Goal: Task Accomplishment & Management: Manage account settings

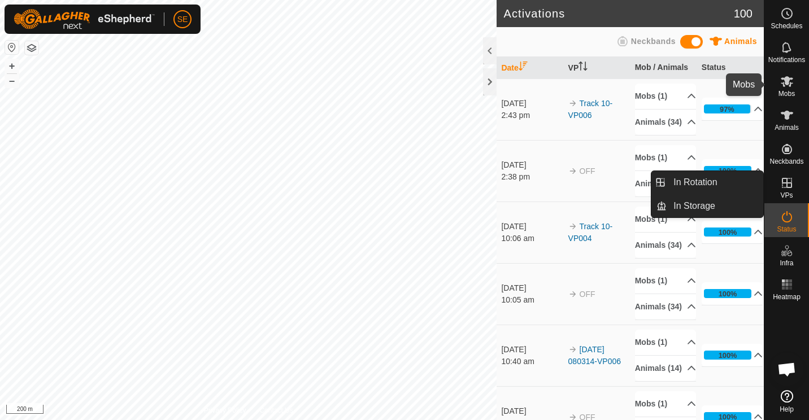
click at [787, 82] on icon at bounding box center [787, 81] width 12 height 11
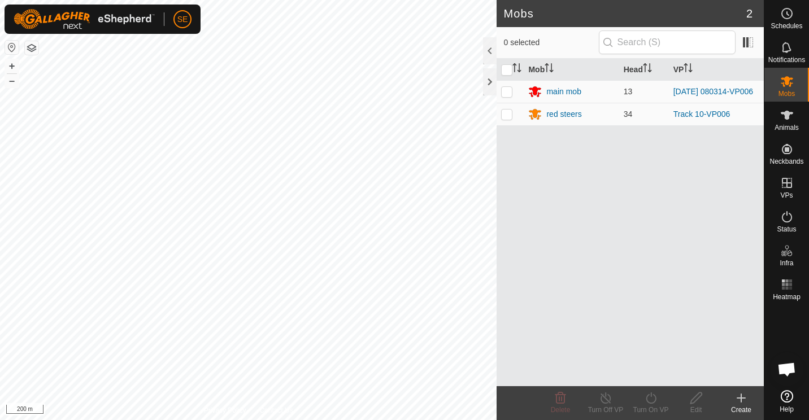
click at [509, 116] on p-checkbox at bounding box center [506, 114] width 11 height 9
checkbox input "true"
click at [605, 398] on line at bounding box center [605, 398] width 9 height 9
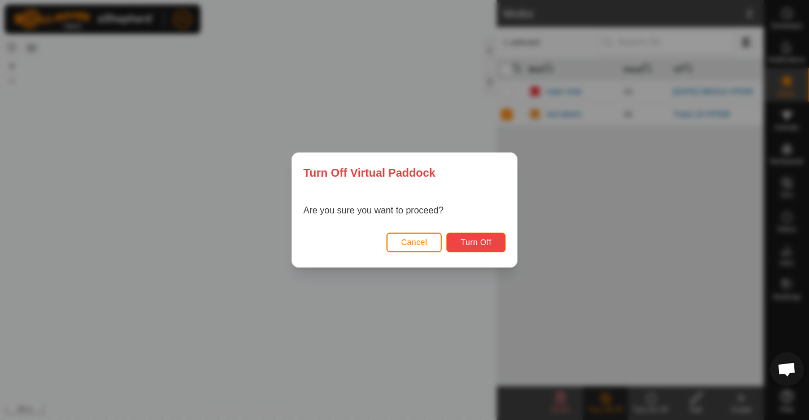
click at [479, 241] on span "Turn Off" at bounding box center [476, 242] width 31 height 9
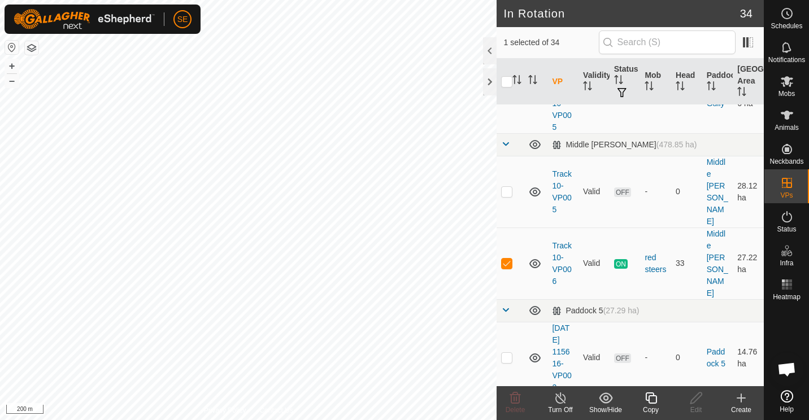
scroll to position [928, 0]
click at [650, 400] on icon at bounding box center [651, 399] width 14 height 14
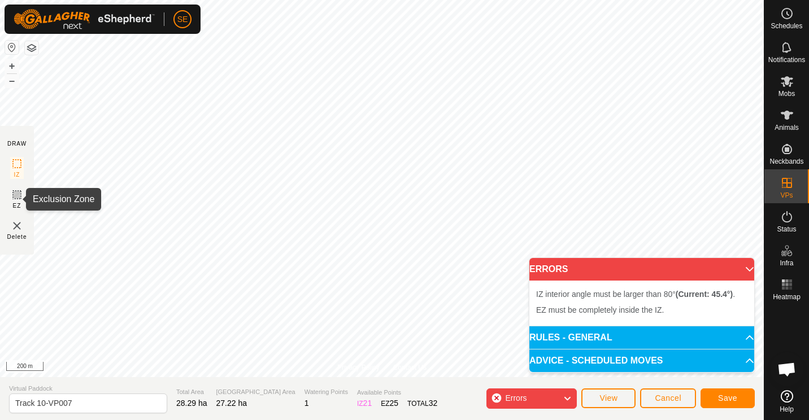
click at [15, 197] on icon at bounding box center [17, 195] width 7 height 7
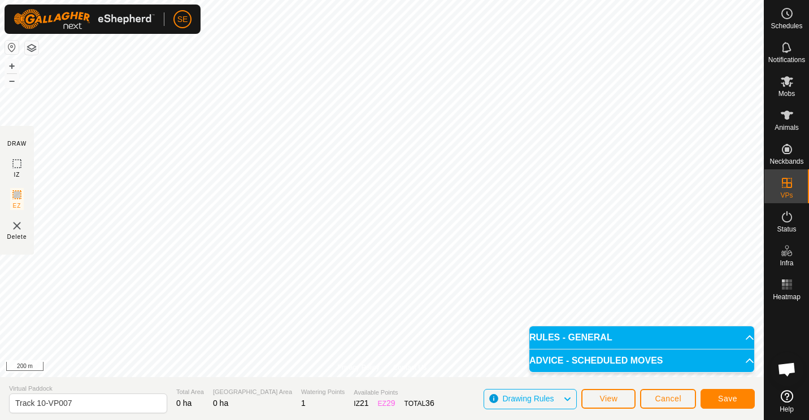
click at [21, 231] on img at bounding box center [17, 226] width 14 height 14
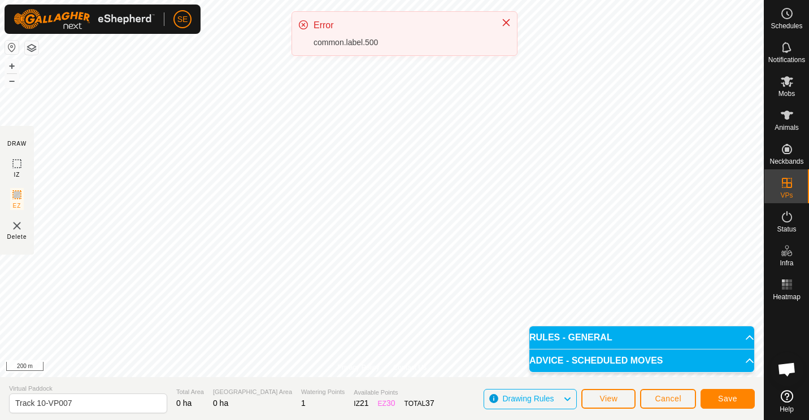
click at [16, 227] on img at bounding box center [17, 226] width 14 height 14
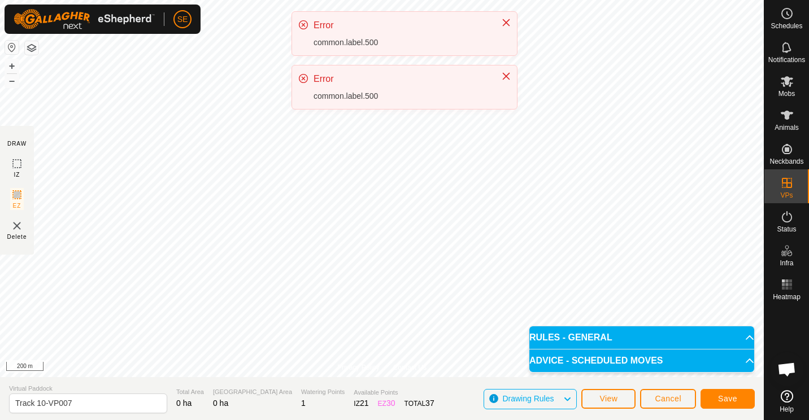
click at [16, 227] on img at bounding box center [17, 226] width 14 height 14
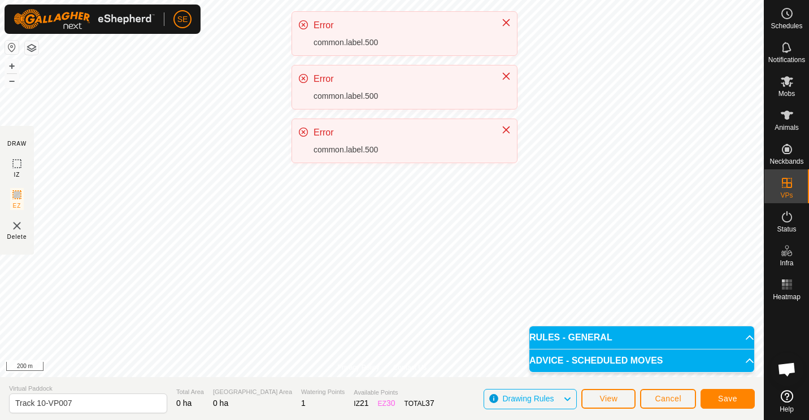
click at [16, 227] on img at bounding box center [17, 226] width 14 height 14
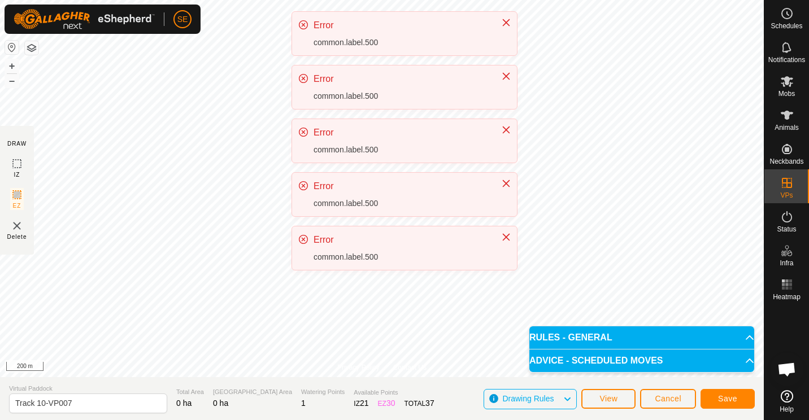
click at [16, 227] on img at bounding box center [17, 226] width 14 height 14
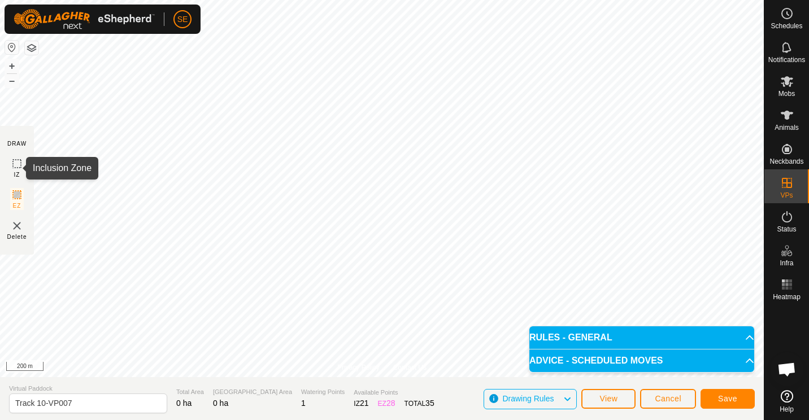
click at [16, 164] on icon at bounding box center [17, 164] width 14 height 14
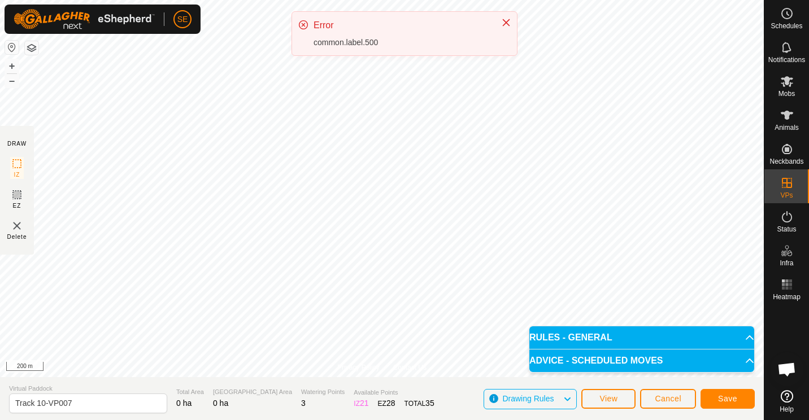
click at [303, 24] on icon at bounding box center [303, 24] width 9 height 9
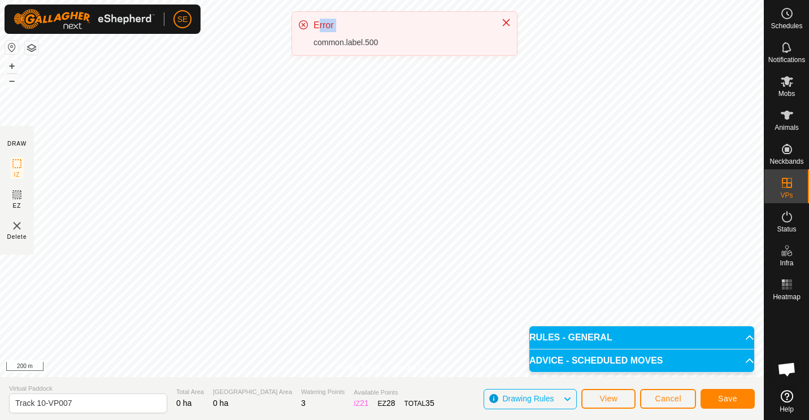
click at [303, 24] on icon at bounding box center [303, 24] width 9 height 9
click at [729, 395] on span "Save" at bounding box center [727, 398] width 19 height 9
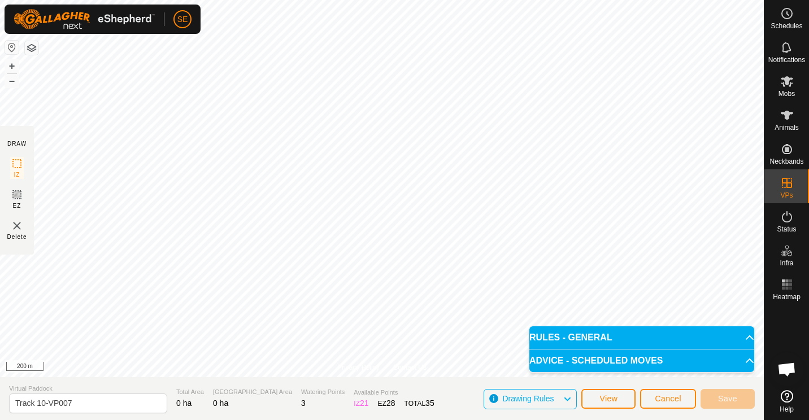
click at [741, 359] on p-accordion-header "ADVICE - SCHEDULED MOVES" at bounding box center [641, 361] width 225 height 23
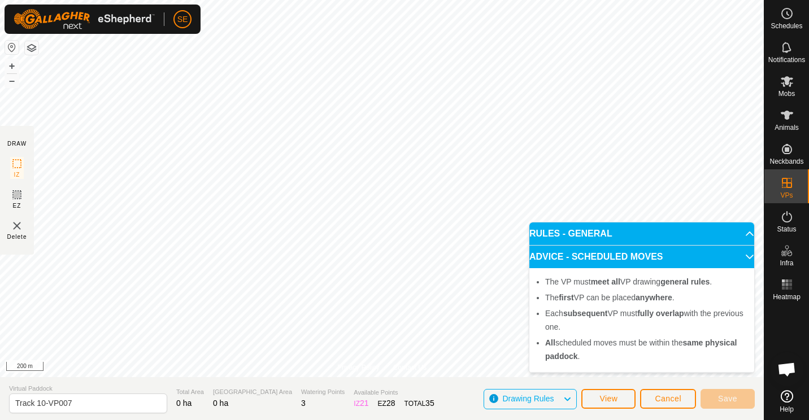
click at [742, 231] on p-accordion-header "RULES - GENERAL" at bounding box center [641, 234] width 225 height 23
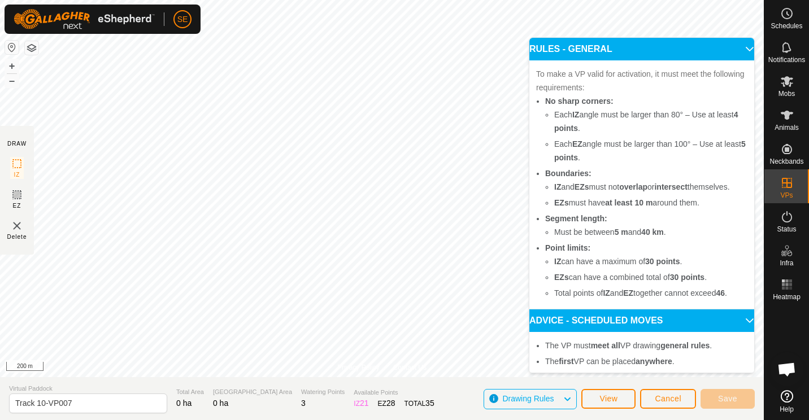
drag, startPoint x: 742, startPoint y: 231, endPoint x: 710, endPoint y: 243, distance: 34.0
click at [710, 243] on div "To make a VP valid for activation, it must meet the following requirements: No …" at bounding box center [641, 184] width 225 height 249
click at [736, 50] on p-accordion-header "RULES - GENERAL" at bounding box center [641, 49] width 225 height 23
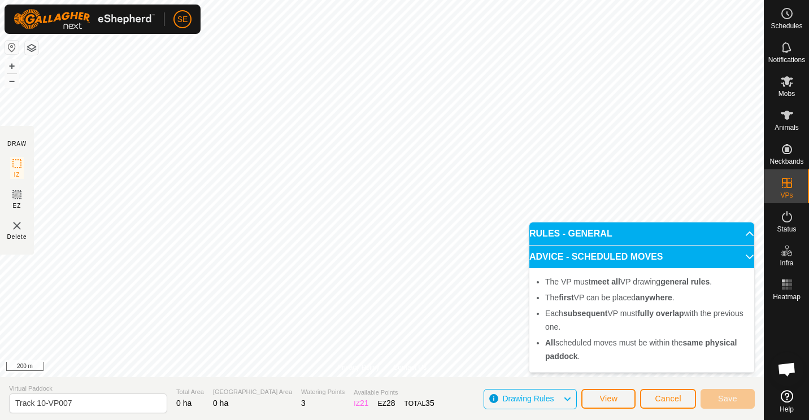
click at [745, 257] on p-accordion-header "ADVICE - SCHEDULED MOVES" at bounding box center [641, 257] width 225 height 23
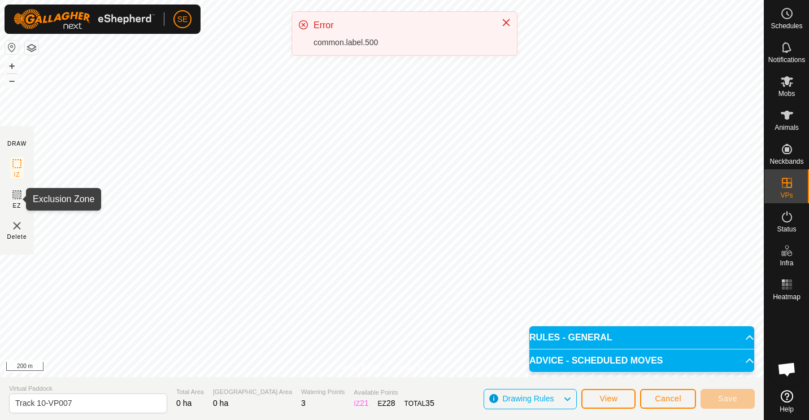
click at [16, 193] on icon at bounding box center [17, 195] width 7 height 7
click at [325, 27] on div "Error" at bounding box center [402, 26] width 176 height 14
click at [333, 40] on div "common.label.500" at bounding box center [402, 43] width 176 height 12
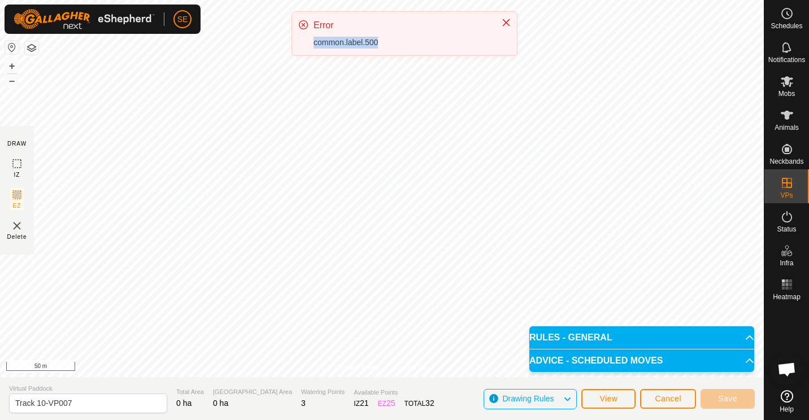
click at [333, 40] on div "common.label.500" at bounding box center [402, 43] width 176 height 12
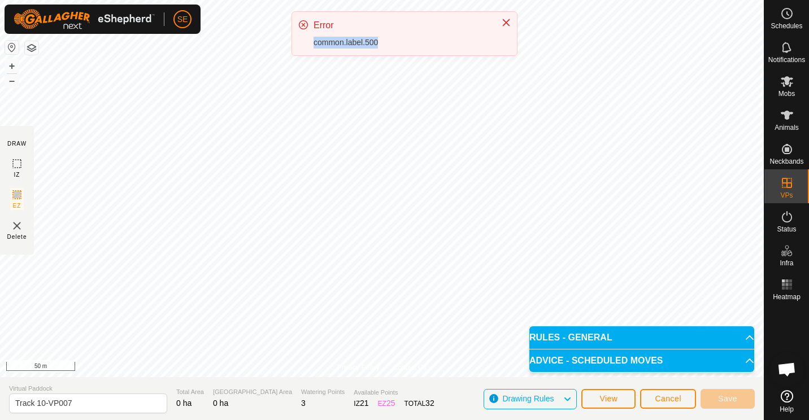
click at [333, 40] on div "common.label.500" at bounding box center [402, 43] width 176 height 12
click at [507, 21] on icon "Close" at bounding box center [506, 22] width 7 height 7
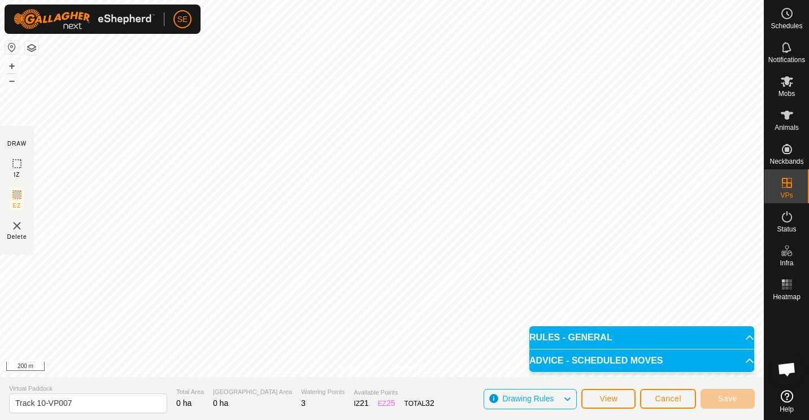
click at [15, 225] on img at bounding box center [17, 226] width 14 height 14
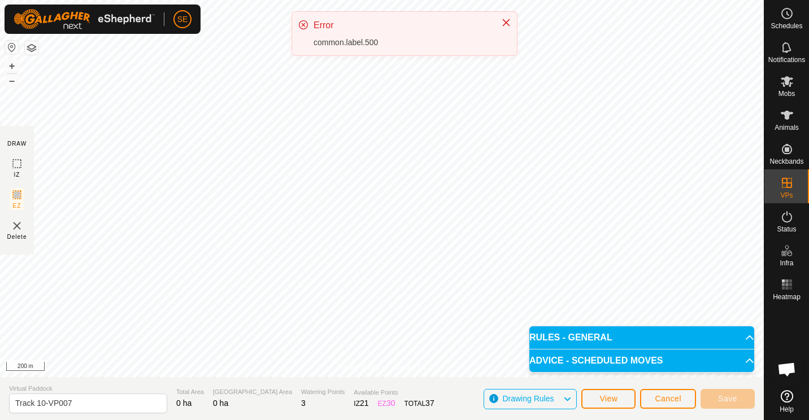
click at [15, 225] on img at bounding box center [17, 226] width 14 height 14
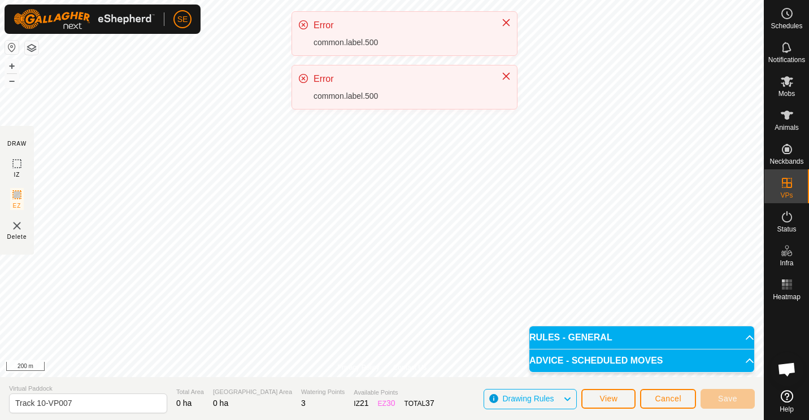
click at [15, 225] on img at bounding box center [17, 226] width 14 height 14
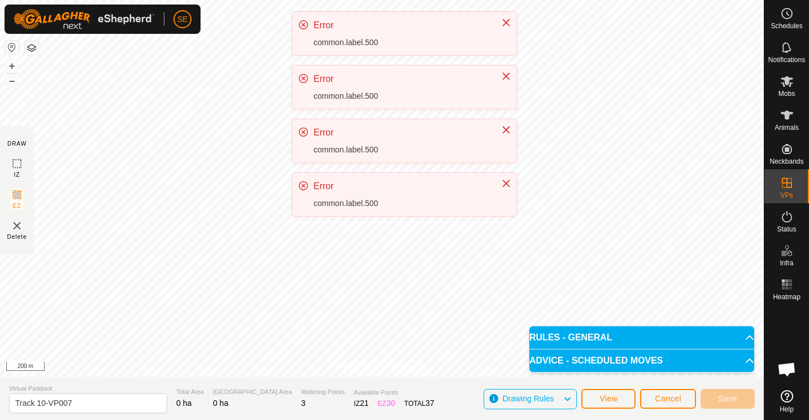
click at [15, 225] on img at bounding box center [17, 226] width 14 height 14
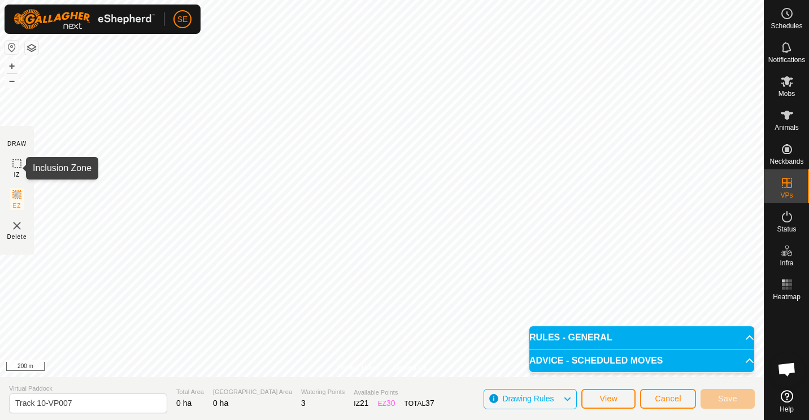
click at [17, 161] on icon at bounding box center [17, 164] width 14 height 14
click at [15, 224] on img at bounding box center [17, 226] width 14 height 14
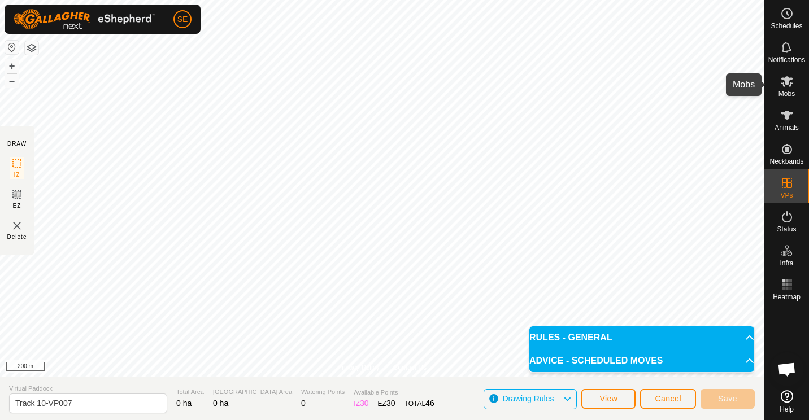
click at [787, 81] on icon at bounding box center [787, 81] width 12 height 11
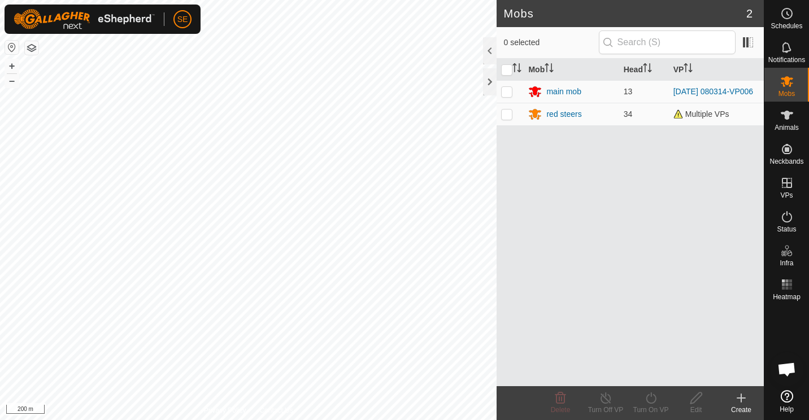
click at [504, 115] on p-checkbox at bounding box center [506, 114] width 11 height 9
checkbox input "true"
click at [651, 397] on icon at bounding box center [651, 399] width 14 height 14
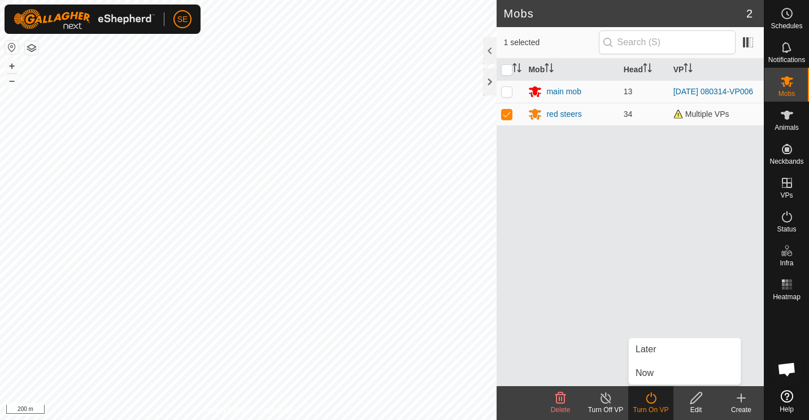
click at [652, 375] on link "Now" at bounding box center [685, 373] width 112 height 23
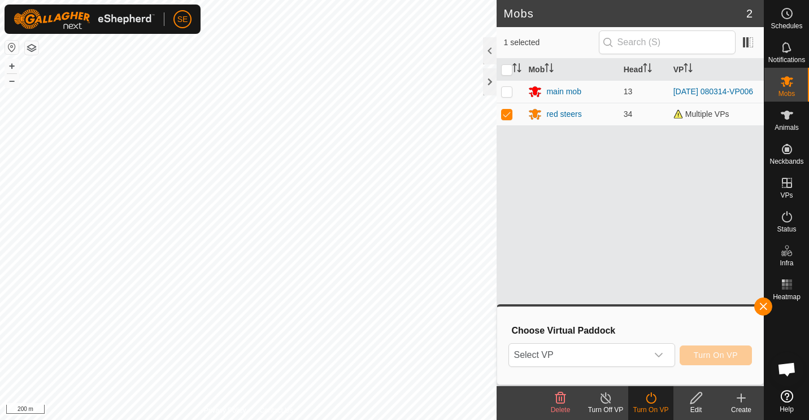
click at [662, 355] on icon "dropdown trigger" at bounding box center [659, 355] width 8 height 5
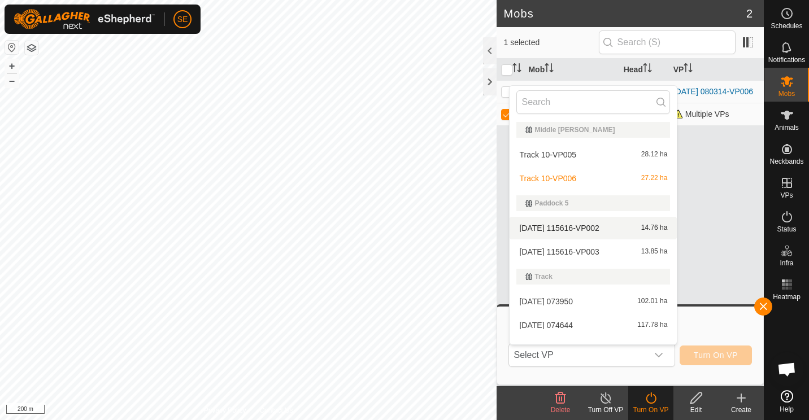
scroll to position [360, 0]
click at [559, 180] on li "Track 10-VP006 27.22 ha" at bounding box center [593, 178] width 167 height 23
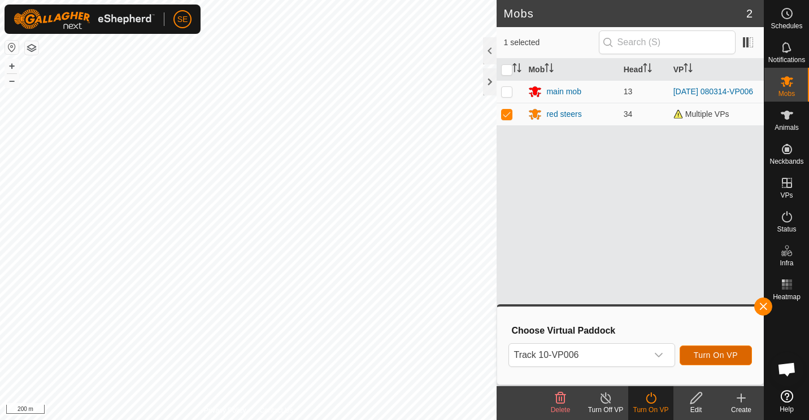
click at [709, 350] on button "Turn On VP" at bounding box center [716, 356] width 72 height 20
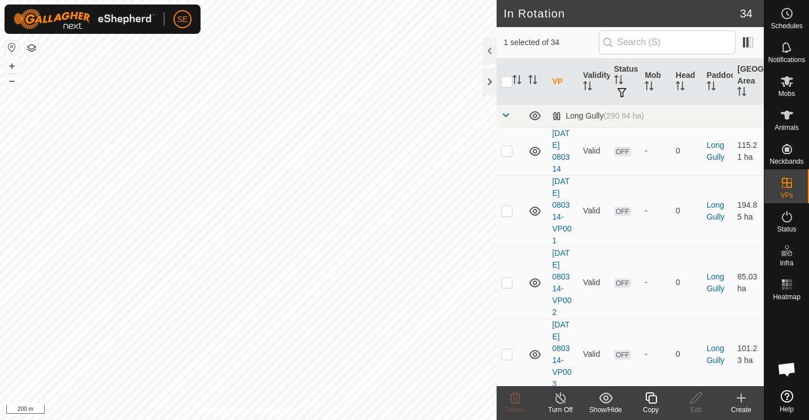
checkbox input "false"
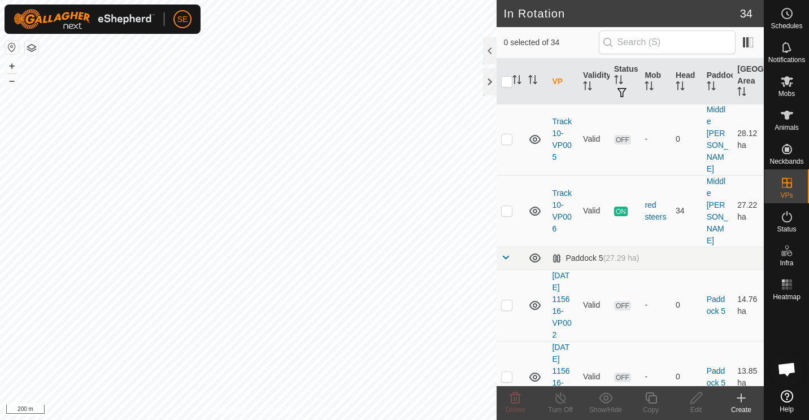
scroll to position [979, 0]
click at [505, 207] on p-checkbox at bounding box center [506, 211] width 11 height 9
checkbox input "false"
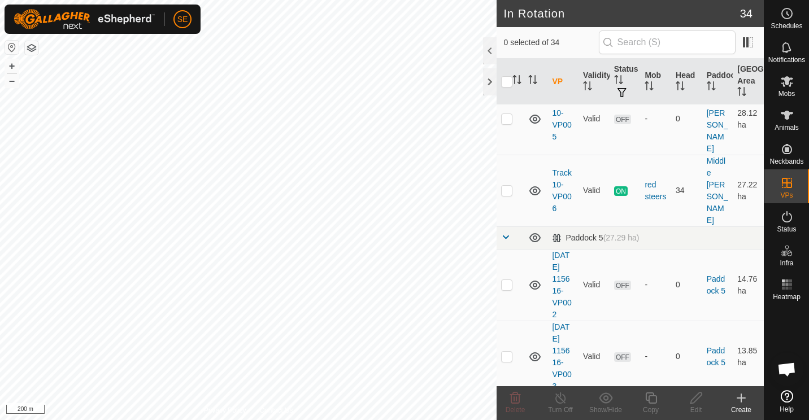
scroll to position [1000, 0]
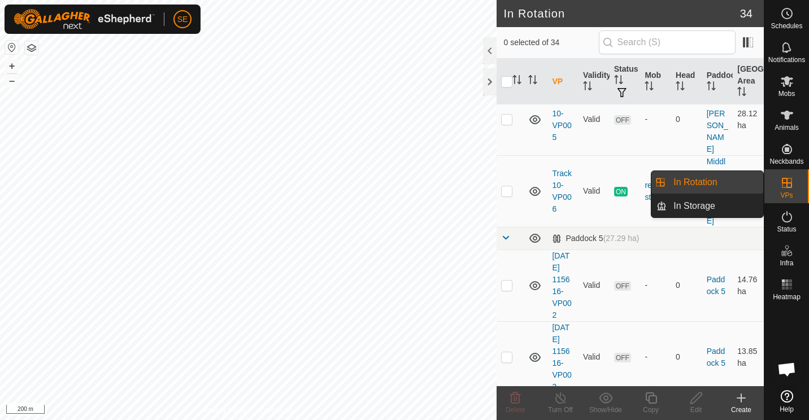
click at [708, 180] on link "In Rotation" at bounding box center [715, 182] width 97 height 23
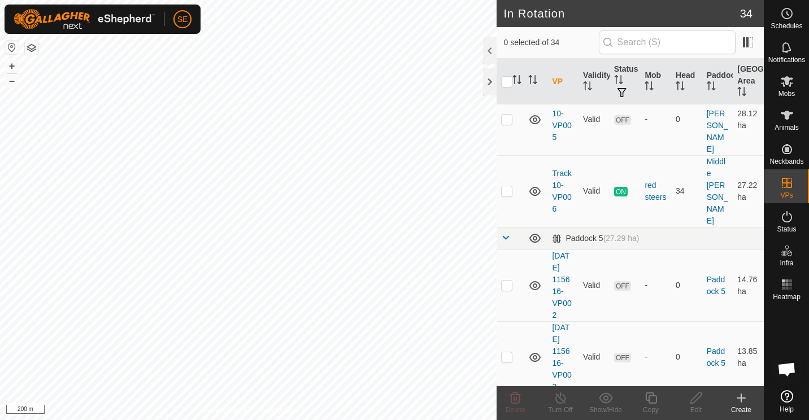
click at [741, 400] on icon at bounding box center [741, 398] width 0 height 8
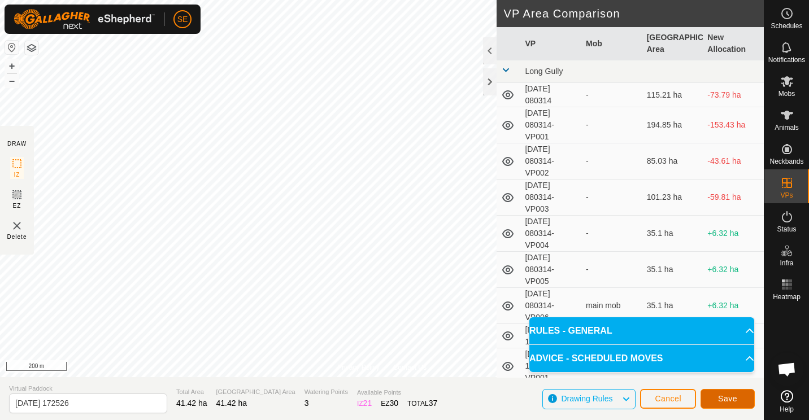
click at [731, 402] on span "Save" at bounding box center [727, 398] width 19 height 9
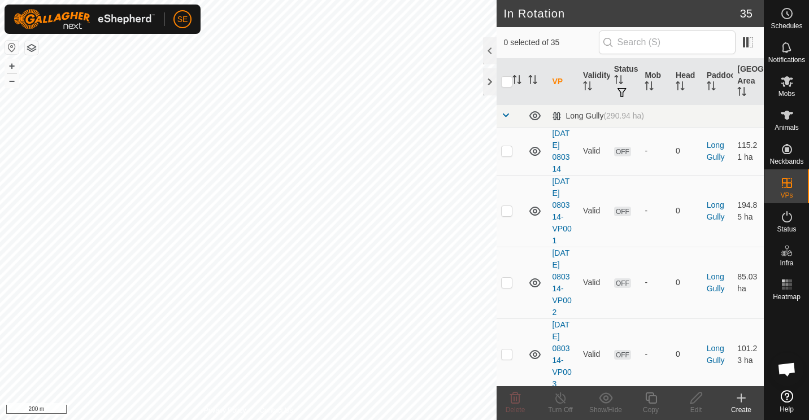
checkbox input "true"
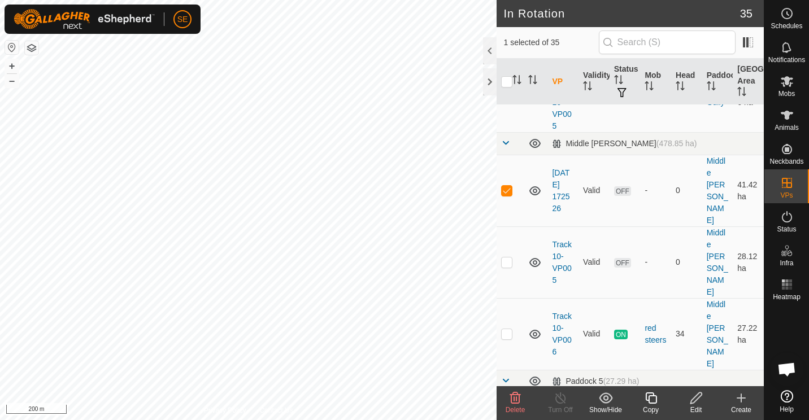
scroll to position [927, 0]
click at [506, 188] on p-checkbox at bounding box center [506, 192] width 11 height 9
checkbox input "true"
click at [787, 87] on icon at bounding box center [787, 82] width 14 height 14
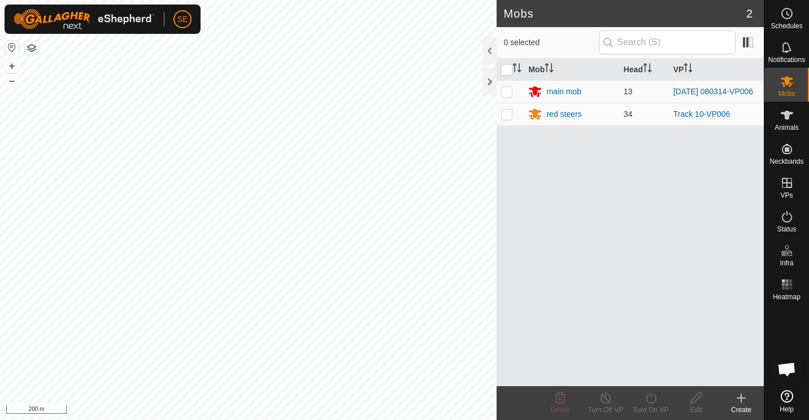
click at [506, 116] on p-checkbox at bounding box center [506, 114] width 11 height 9
checkbox input "true"
click at [602, 402] on icon at bounding box center [606, 398] width 10 height 11
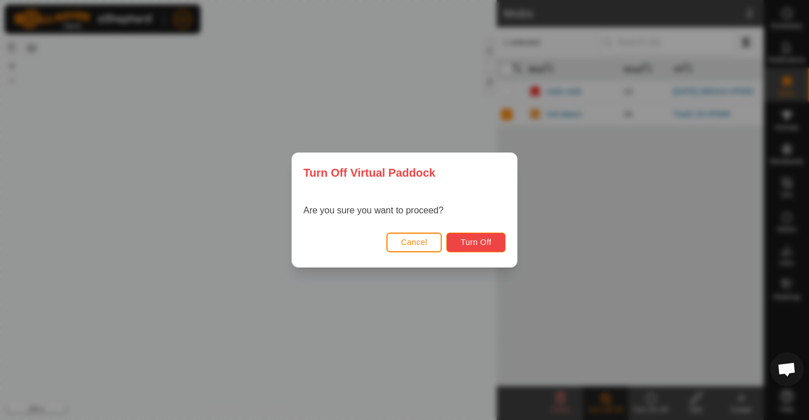
click at [487, 245] on span "Turn Off" at bounding box center [476, 242] width 31 height 9
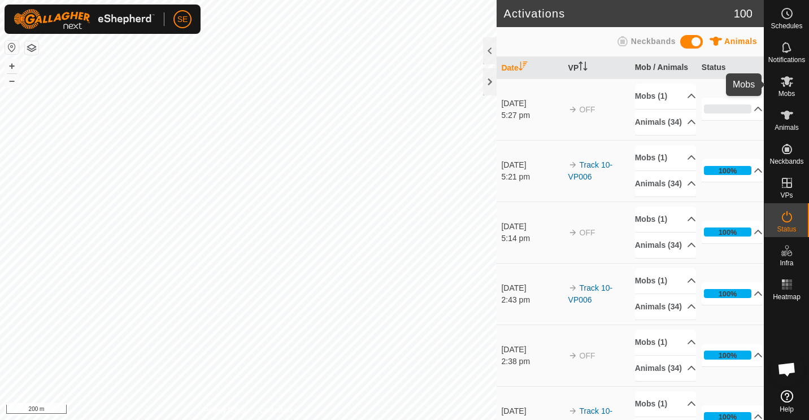
click at [785, 81] on icon at bounding box center [787, 81] width 12 height 11
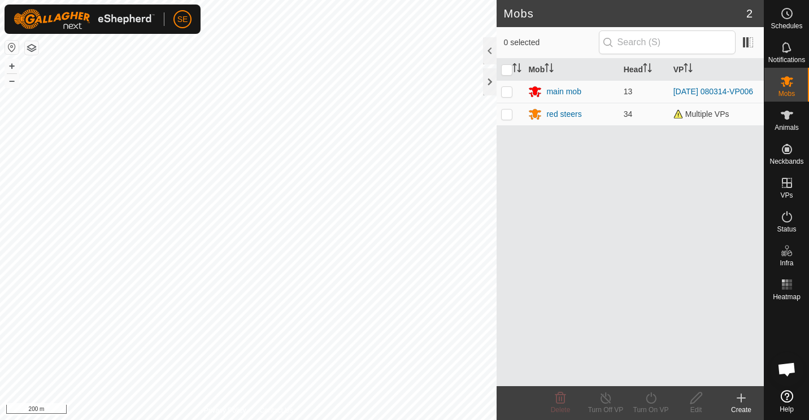
click at [505, 118] on p-checkbox at bounding box center [506, 114] width 11 height 9
checkbox input "true"
click at [652, 399] on icon at bounding box center [651, 399] width 14 height 14
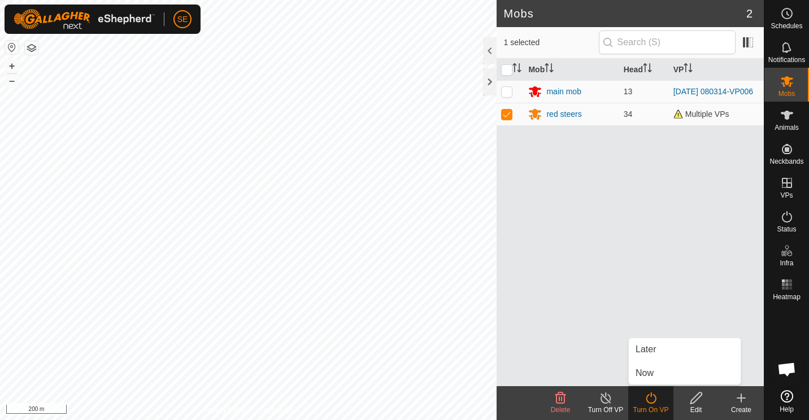
click at [647, 378] on link "Now" at bounding box center [685, 373] width 112 height 23
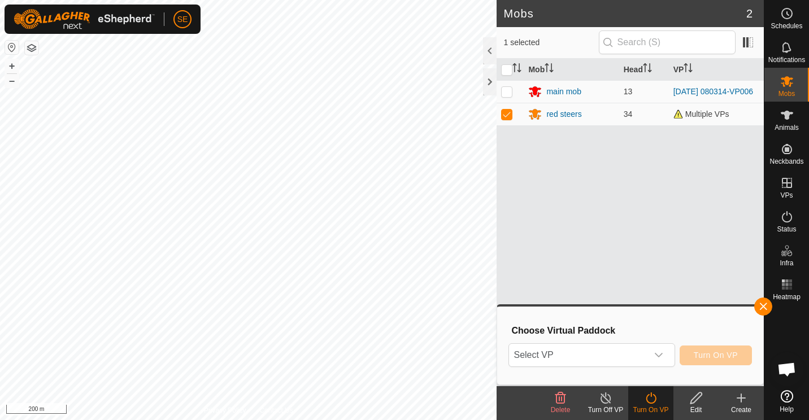
click at [662, 355] on icon "dropdown trigger" at bounding box center [659, 355] width 8 height 5
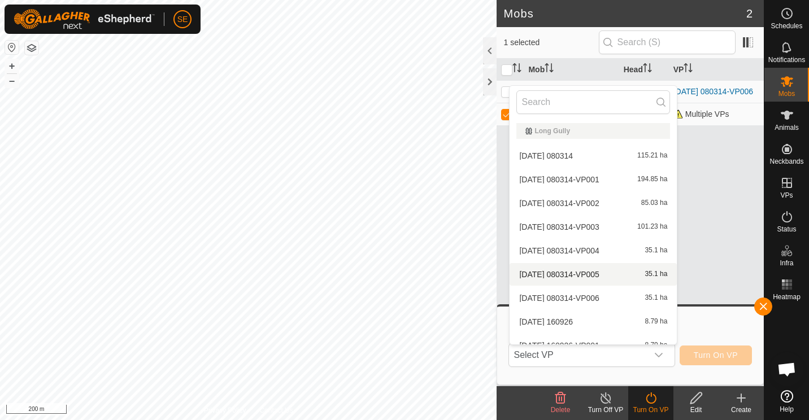
scroll to position [12, 0]
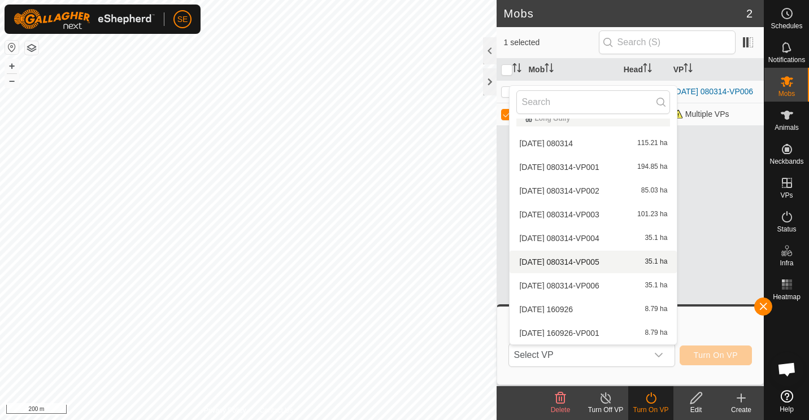
drag, startPoint x: 662, startPoint y: 355, endPoint x: 614, endPoint y: 255, distance: 111.0
click at [614, 344] on p-select "Select VP Long Gully 2025-09-04 080314 115.21 ha 2025-09-04 080314-VP001 194.85…" at bounding box center [592, 356] width 166 height 24
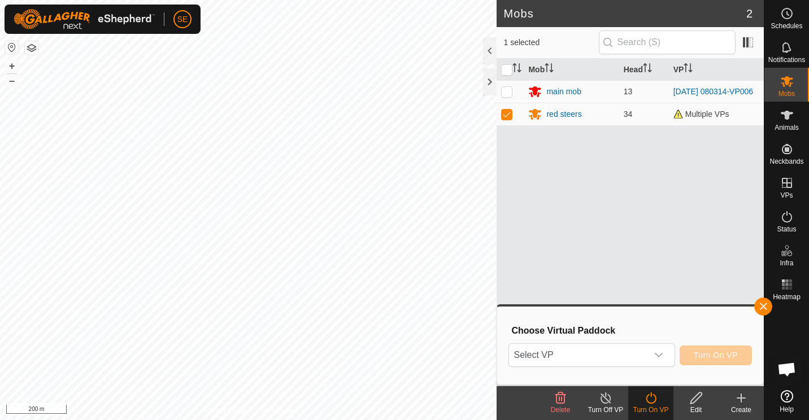
click at [661, 354] on icon "dropdown trigger" at bounding box center [658, 355] width 9 height 9
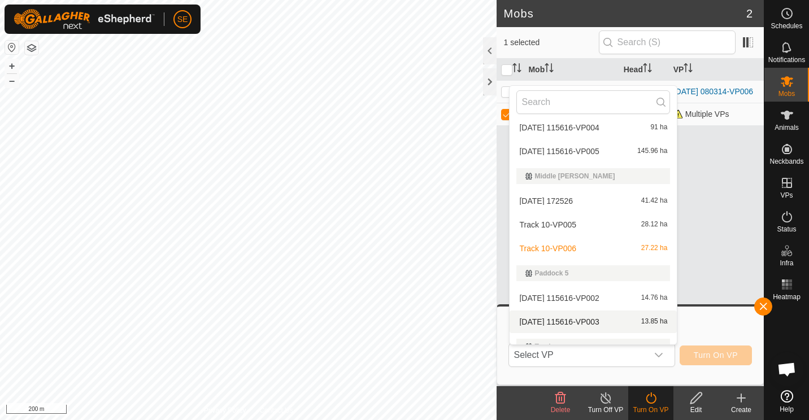
scroll to position [312, 0]
click at [563, 198] on li "2025-09-22 172526 41.42 ha" at bounding box center [593, 201] width 167 height 23
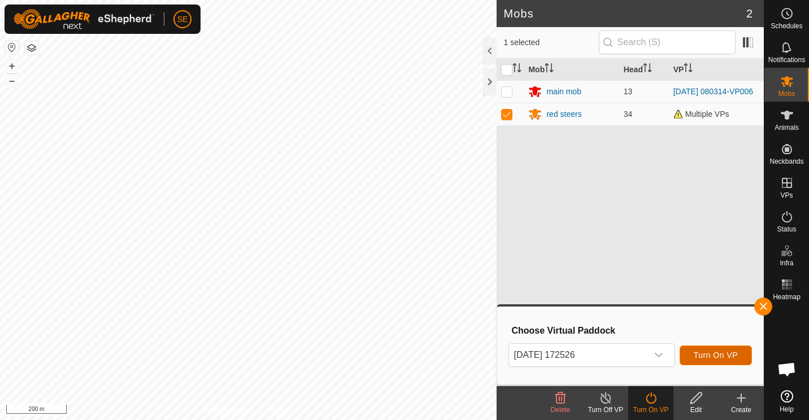
click at [713, 356] on span "Turn On VP" at bounding box center [716, 355] width 44 height 9
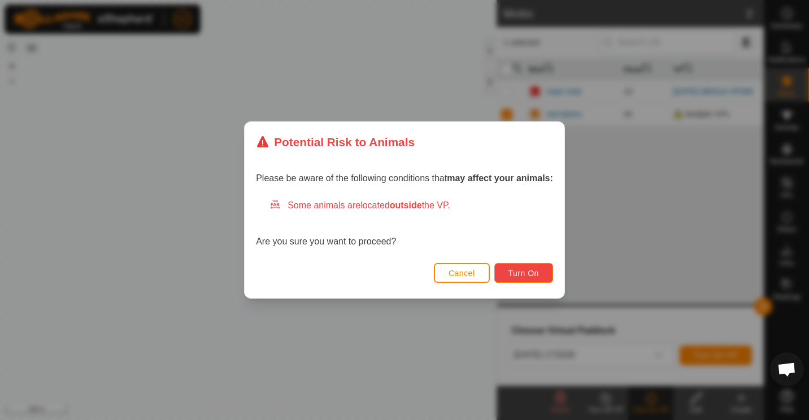
click at [519, 269] on span "Turn On" at bounding box center [524, 273] width 31 height 9
